Goal: Transaction & Acquisition: Purchase product/service

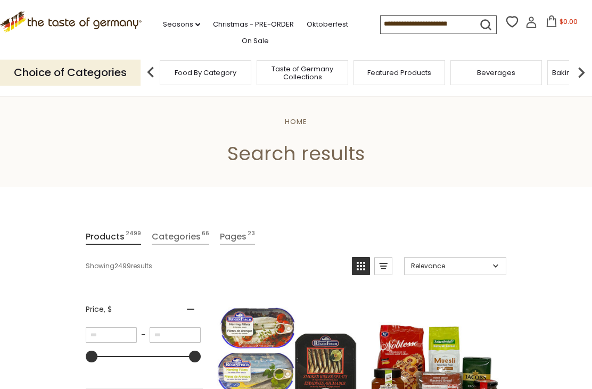
click at [438, 22] on input at bounding box center [425, 23] width 90 height 15
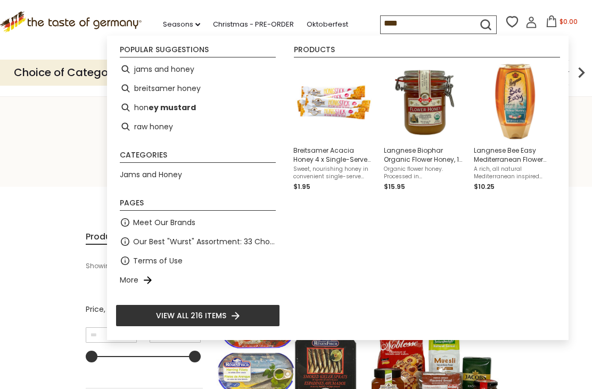
type input "*****"
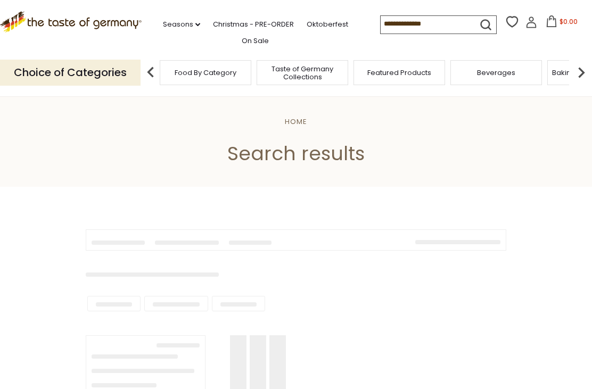
type input "*****"
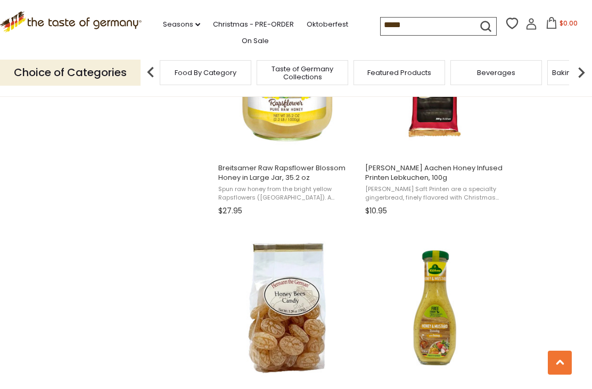
scroll to position [1335, 0]
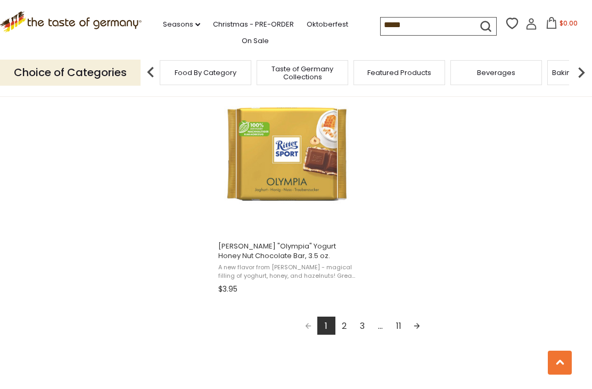
click at [346, 328] on link "2" at bounding box center [344, 326] width 18 height 18
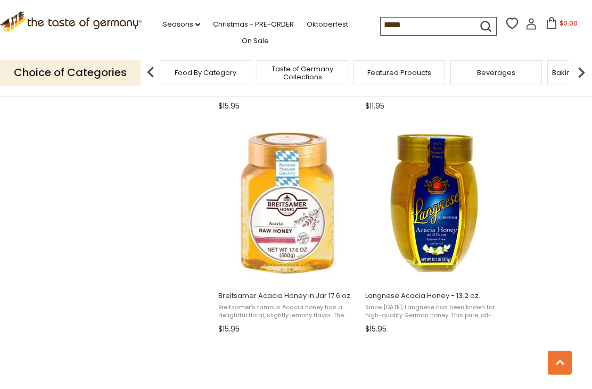
scroll to position [908, 0]
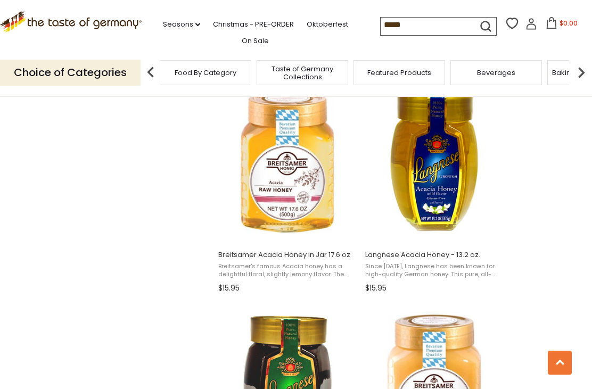
click at [320, 201] on img "Breitsamer Acacia Honey in Jar 17.6 oz" at bounding box center [287, 161] width 141 height 141
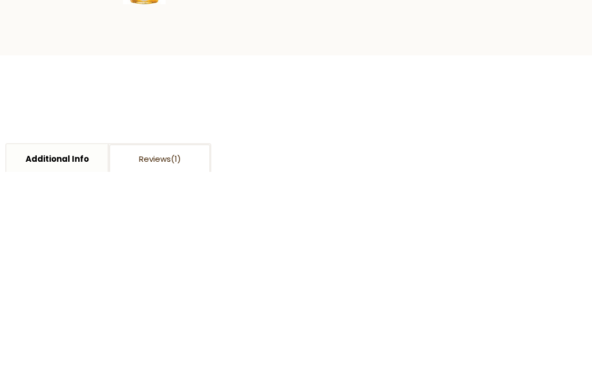
click at [381, 149] on button "Add to Cart" at bounding box center [353, 153] width 100 height 29
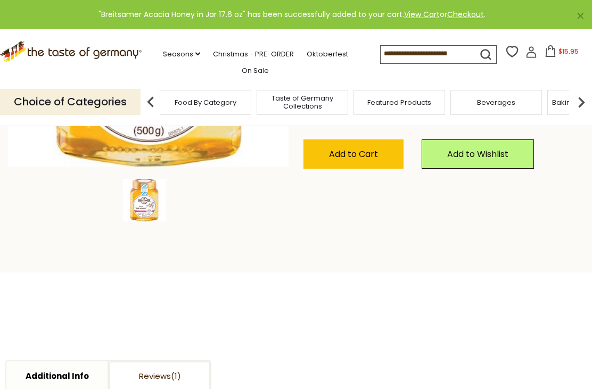
click at [539, 51] on button "$15.95" at bounding box center [561, 53] width 45 height 16
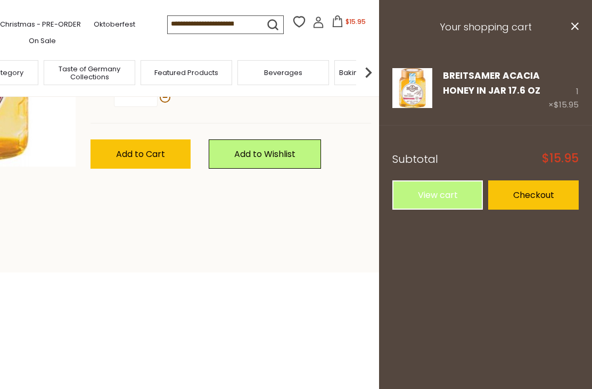
click at [521, 187] on link "Checkout" at bounding box center [533, 194] width 90 height 29
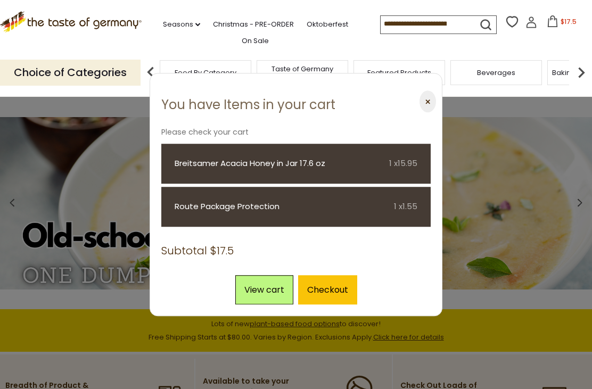
click at [429, 99] on button "⨉" at bounding box center [427, 102] width 16 height 22
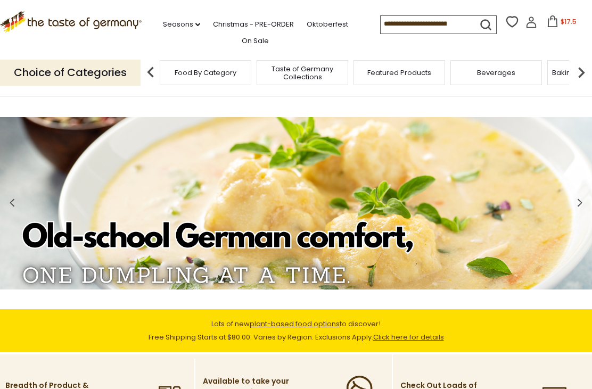
click at [436, 21] on input at bounding box center [425, 23] width 90 height 15
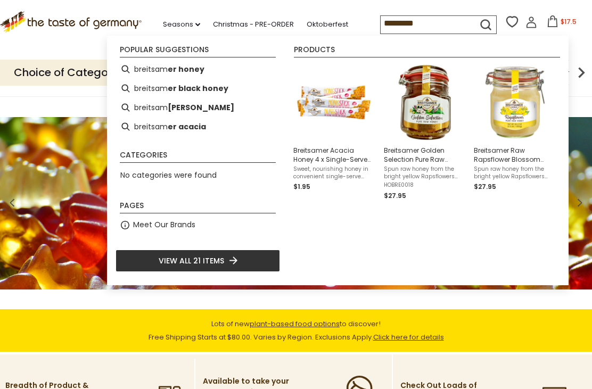
type input "**********"
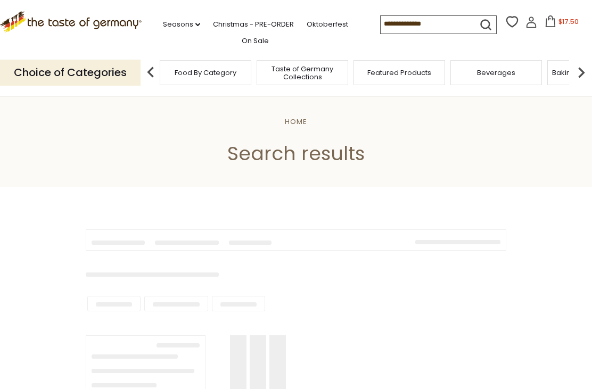
type input "**********"
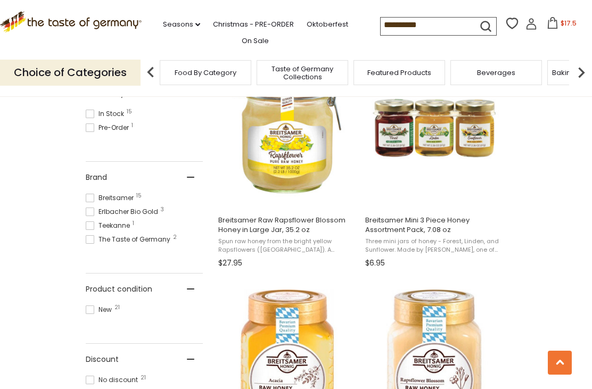
scroll to position [477, 0]
click at [546, 26] on icon at bounding box center [552, 23] width 12 height 12
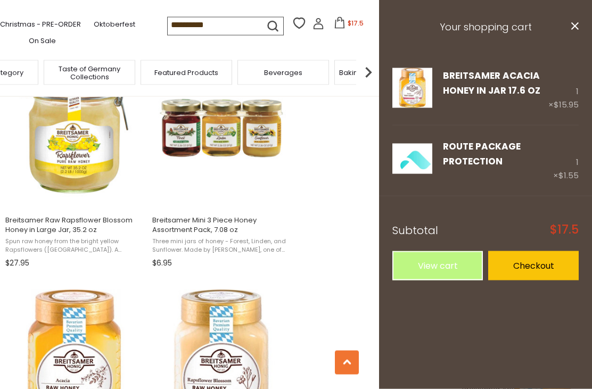
scroll to position [478, 0]
click at [581, 21] on h3 "Your shopping cart" at bounding box center [485, 27] width 213 height 55
click at [577, 23] on icon at bounding box center [574, 25] width 7 height 7
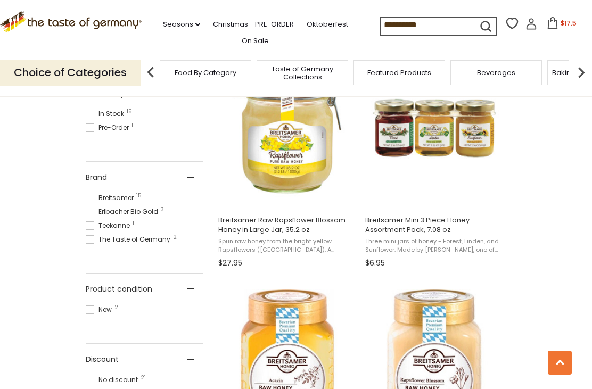
click at [469, 136] on img "Breitsamer Mini 3 Piece Honey Assortment Pack, 7.08 oz" at bounding box center [433, 127] width 141 height 141
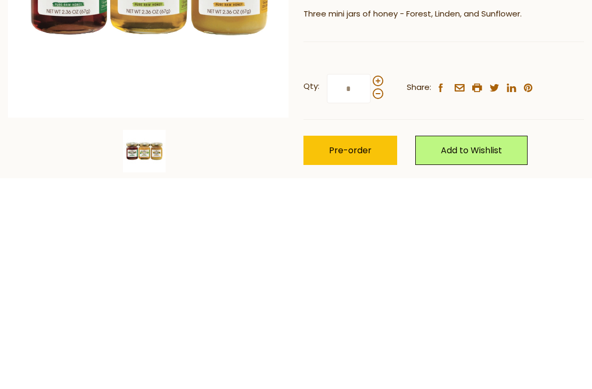
scroll to position [103, 0]
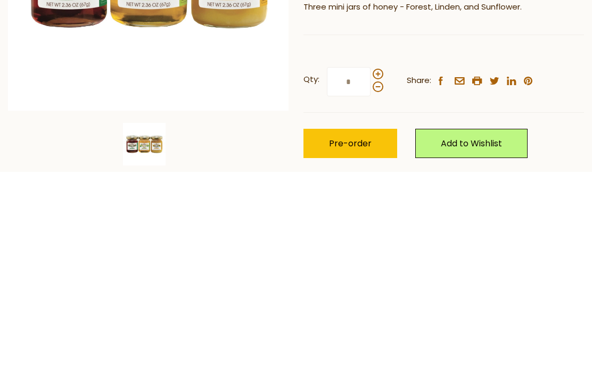
click at [388, 346] on button "Pre-order" at bounding box center [350, 360] width 94 height 29
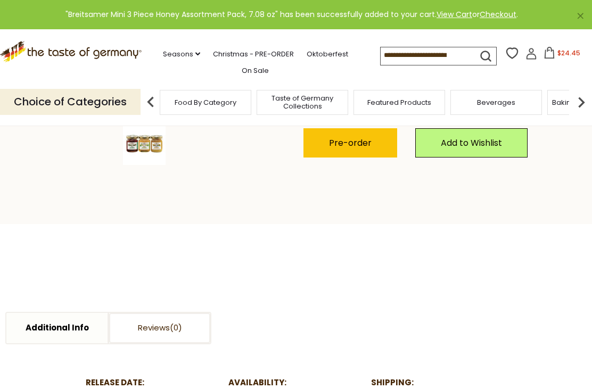
click at [557, 48] on span "$24.45" at bounding box center [568, 52] width 23 height 9
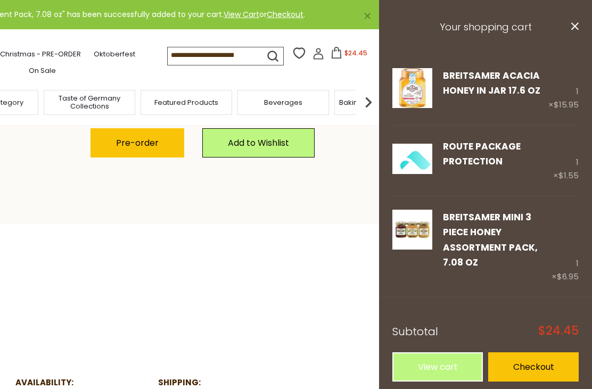
click at [518, 352] on link "Checkout" at bounding box center [533, 366] width 90 height 29
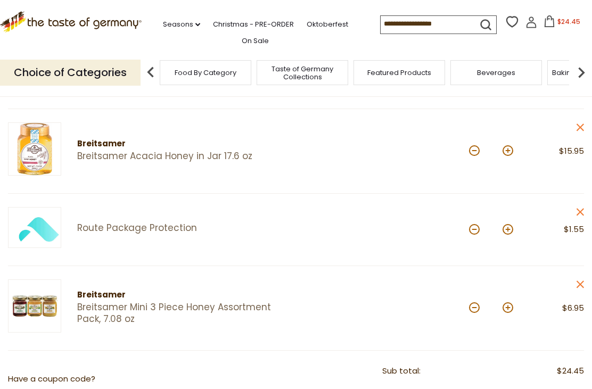
scroll to position [151, 0]
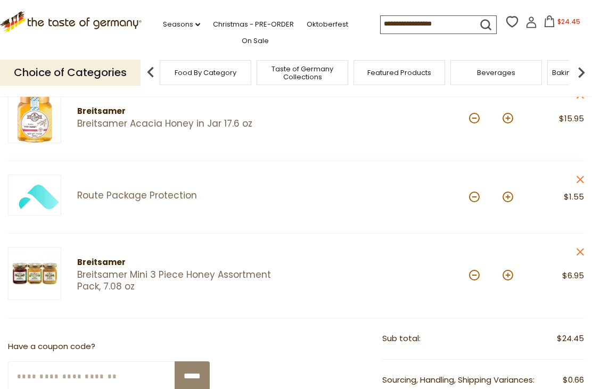
click at [582, 247] on link "close" at bounding box center [580, 253] width 8 height 13
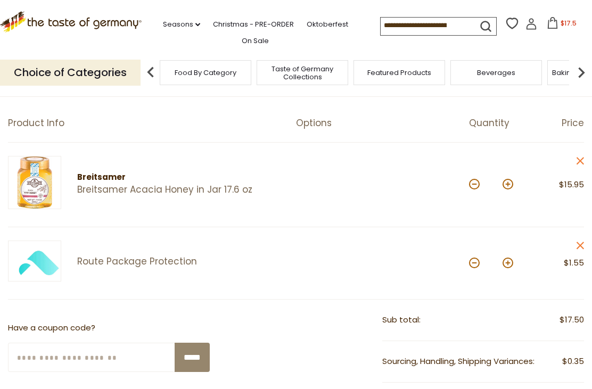
scroll to position [0, 0]
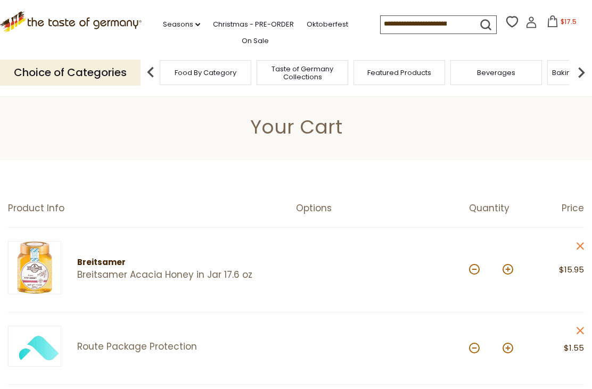
click at [434, 24] on input at bounding box center [425, 23] width 90 height 15
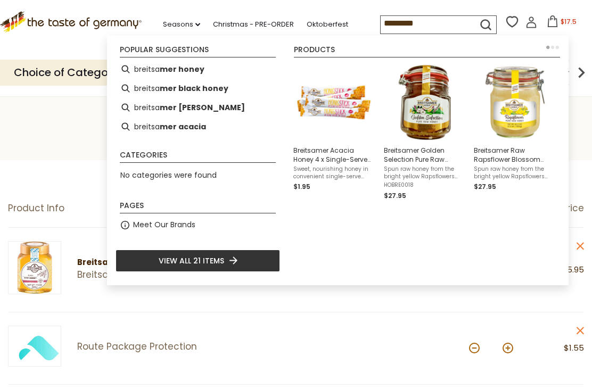
type input "**********"
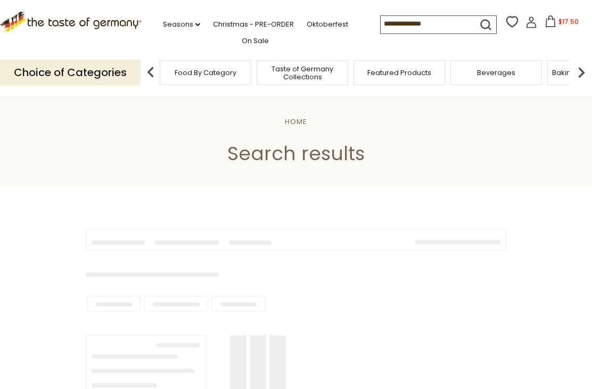
type input "**********"
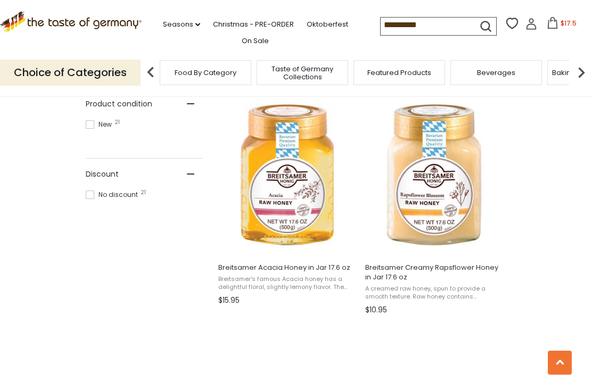
scroll to position [685, 0]
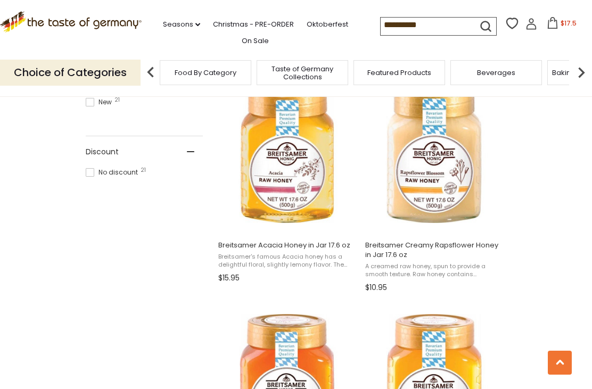
click at [433, 197] on img "Breitsamer Creamy Rapsflower Honey in Jar 17.6 oz" at bounding box center [433, 152] width 141 height 141
click at [429, 210] on button "Add to cart" at bounding box center [433, 221] width 140 height 23
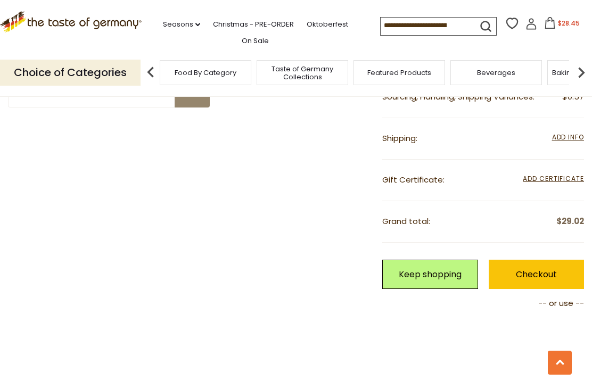
scroll to position [445, 0]
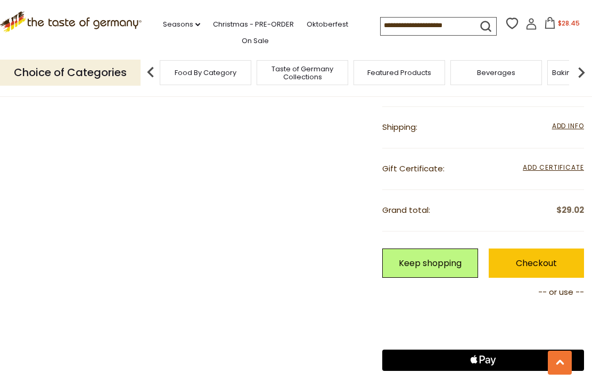
click at [499, 259] on link "Checkout" at bounding box center [535, 262] width 95 height 29
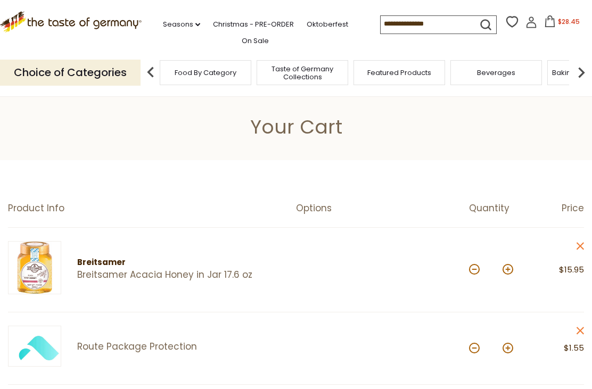
click at [395, 29] on input at bounding box center [425, 23] width 90 height 15
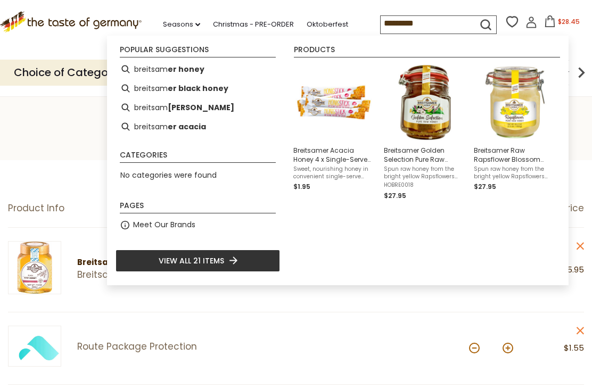
type input "**********"
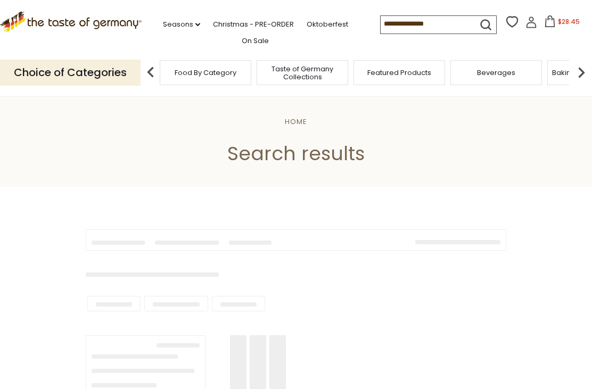
type input "**********"
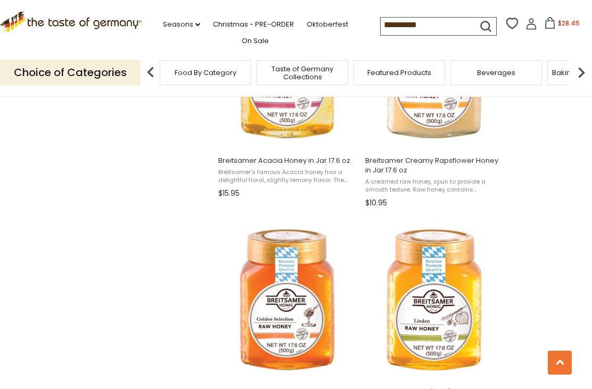
scroll to position [792, 0]
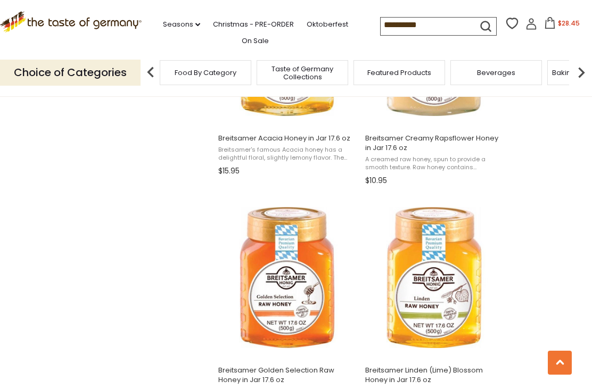
click at [544, 24] on icon at bounding box center [550, 23] width 12 height 12
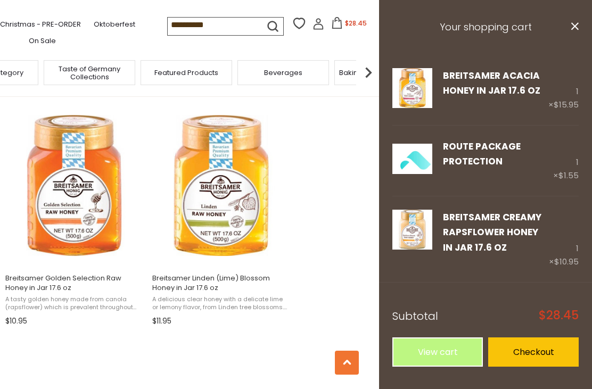
scroll to position [886, 0]
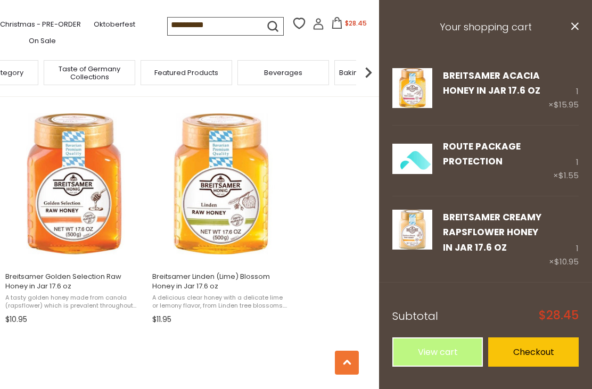
click at [175, 255] on button "Add to cart" at bounding box center [221, 252] width 140 height 23
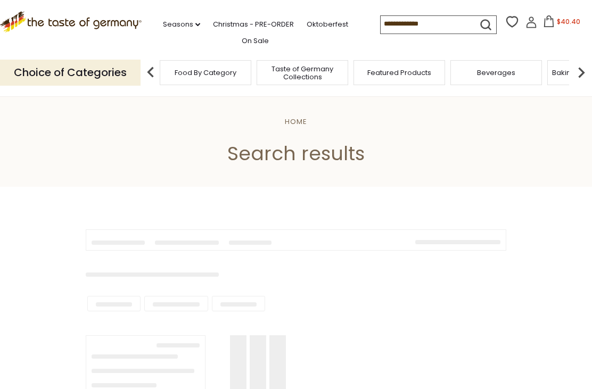
type input "**********"
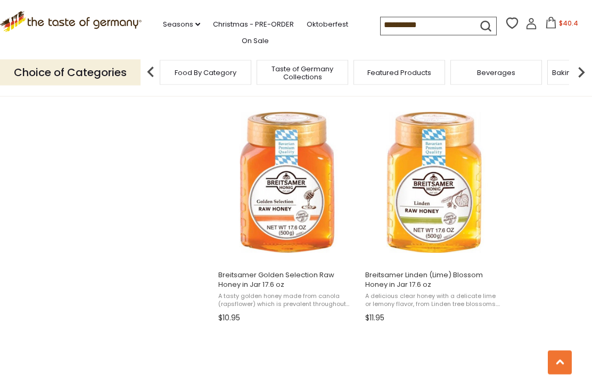
scroll to position [889, 0]
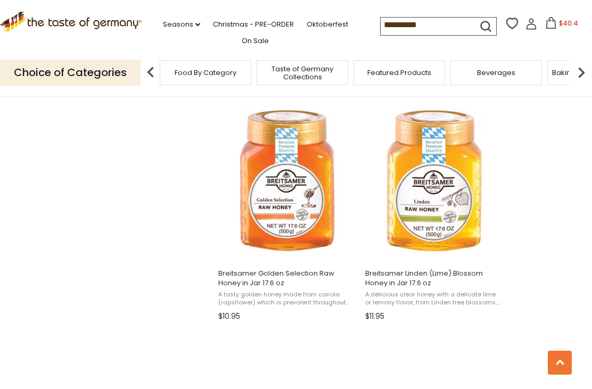
click at [256, 243] on button "Add to cart" at bounding box center [287, 249] width 140 height 23
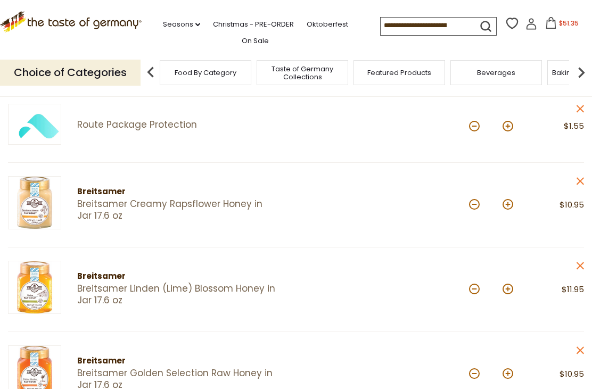
scroll to position [213, 0]
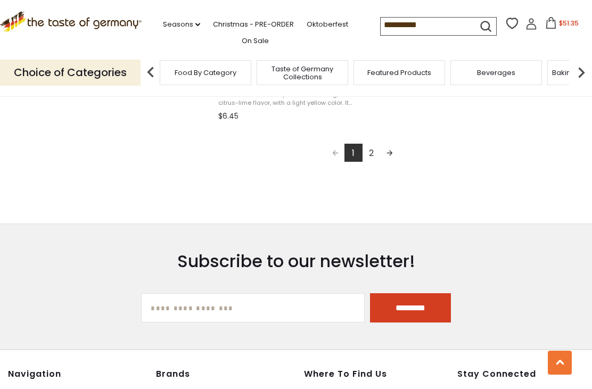
click at [376, 151] on link "2" at bounding box center [371, 153] width 18 height 18
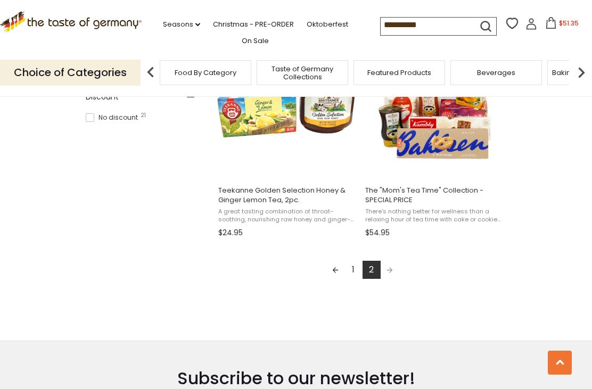
scroll to position [739, 0]
click at [351, 269] on link "1" at bounding box center [353, 270] width 18 height 18
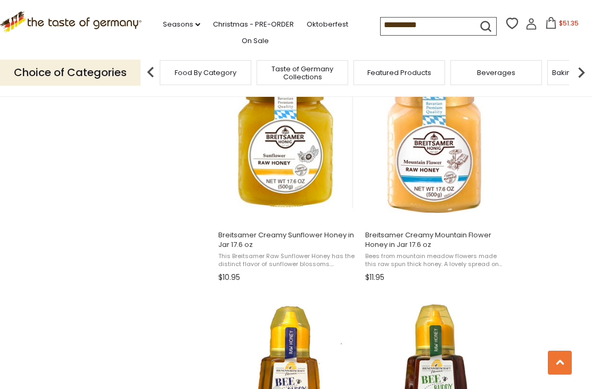
scroll to position [1392, 0]
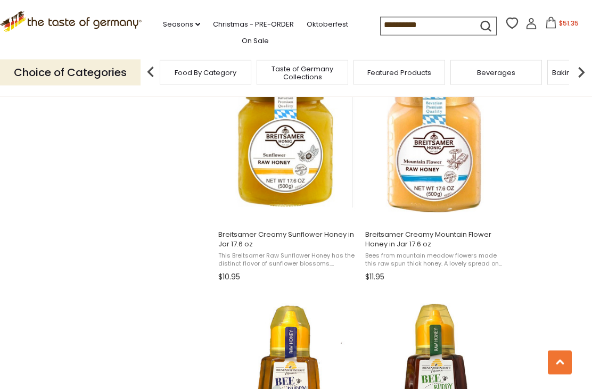
click at [473, 209] on button "Add to cart" at bounding box center [433, 210] width 140 height 23
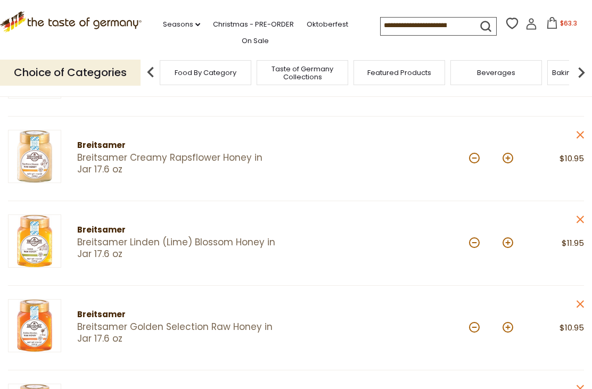
scroll to position [305, 0]
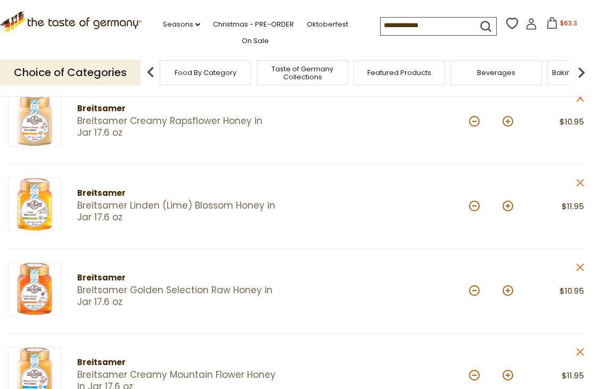
click at [474, 206] on button at bounding box center [474, 206] width 11 height 11
type input "*"
